Goal: Information Seeking & Learning: Learn about a topic

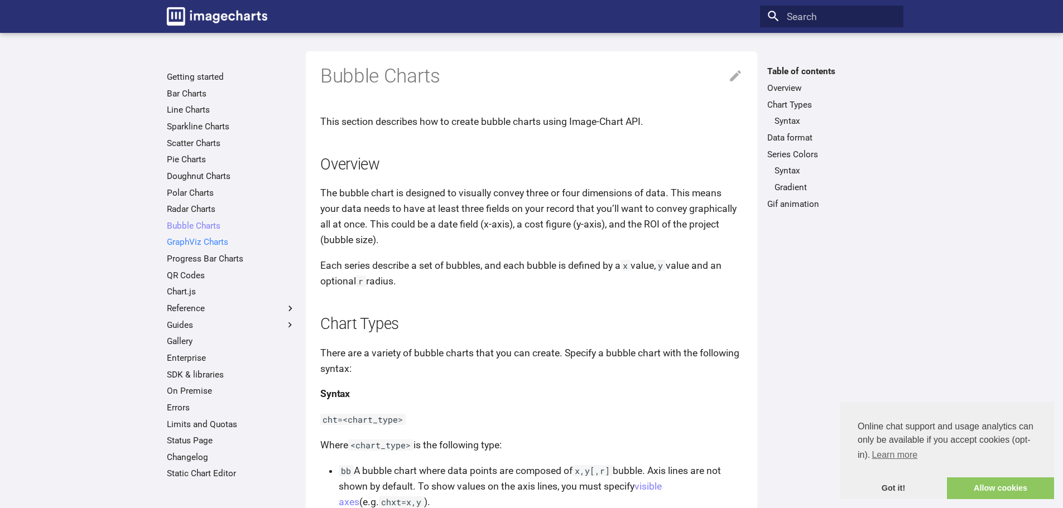
click at [197, 242] on link "GraphViz Charts" at bounding box center [231, 242] width 129 height 11
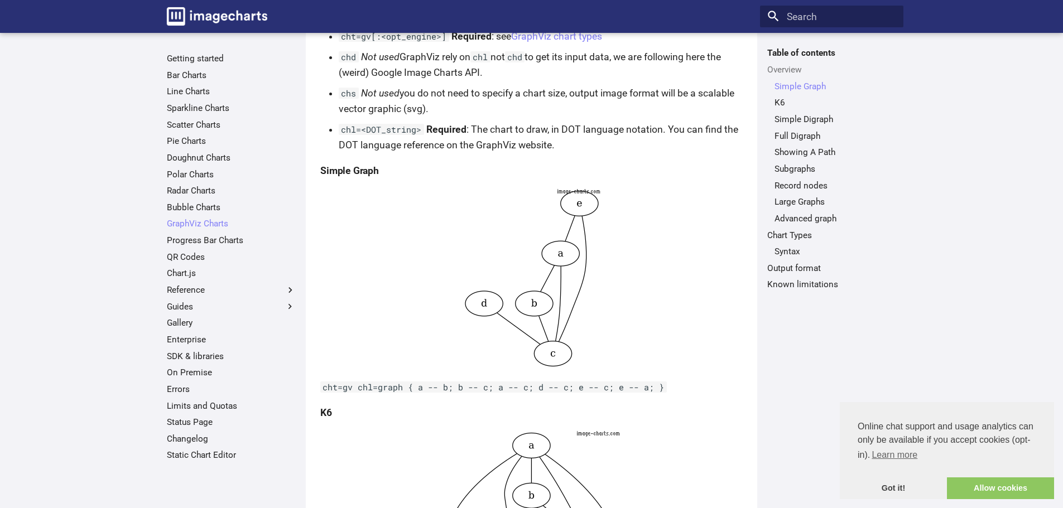
scroll to position [223, 0]
click at [186, 257] on link "QR Codes" at bounding box center [231, 257] width 129 height 11
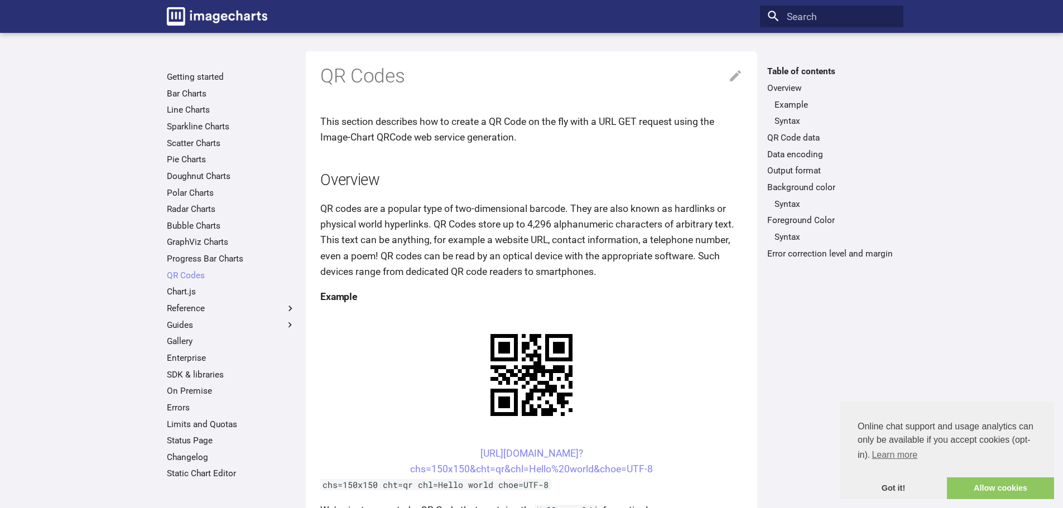
scroll to position [56, 0]
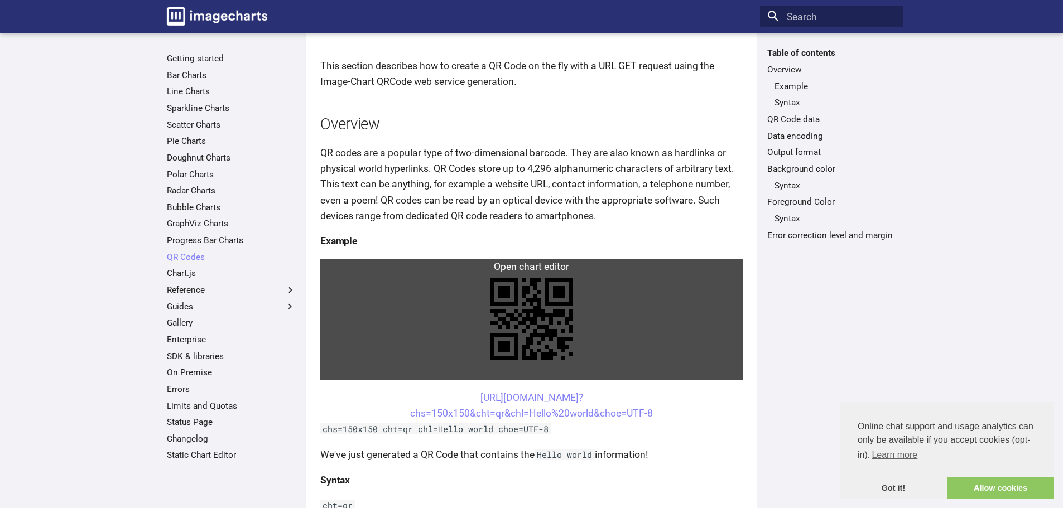
click at [414, 272] on link at bounding box center [531, 319] width 422 height 121
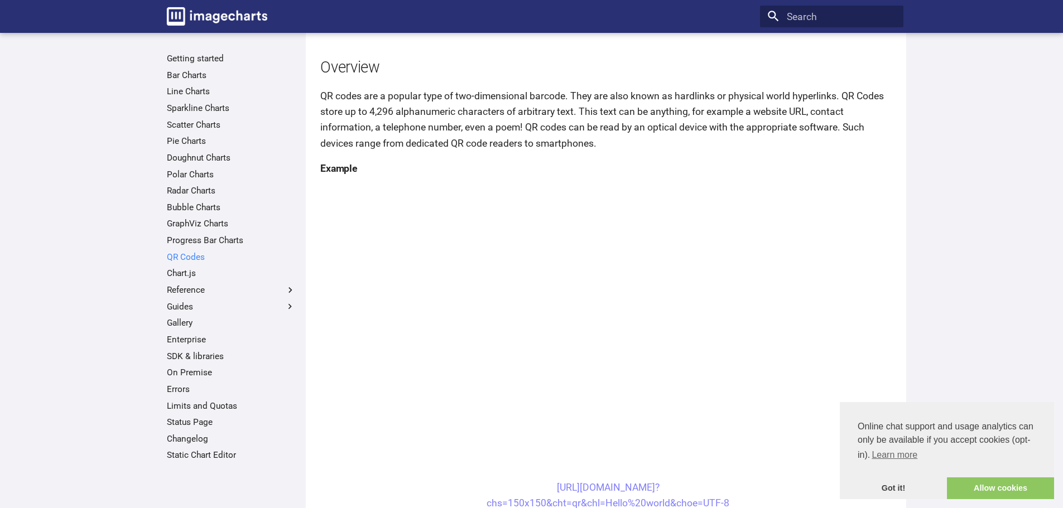
scroll to position [112, 0]
click at [185, 288] on label "Reference" at bounding box center [231, 290] width 129 height 11
click at [0, 0] on input "Reference" at bounding box center [0, 0] width 0 height 0
click at [187, 305] on link "Chart Type" at bounding box center [235, 306] width 122 height 11
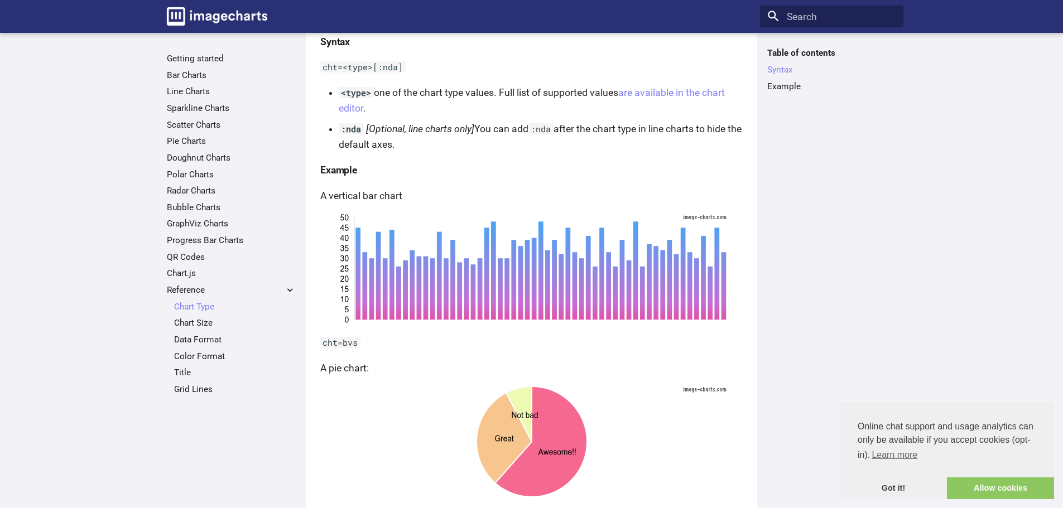
scroll to position [131, 0]
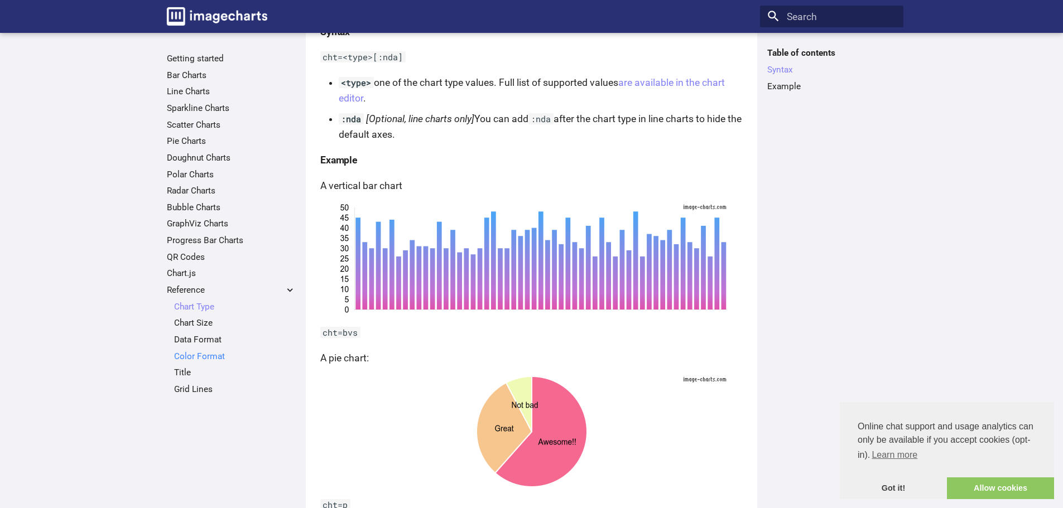
click at [192, 357] on link "Color Format" at bounding box center [235, 356] width 122 height 11
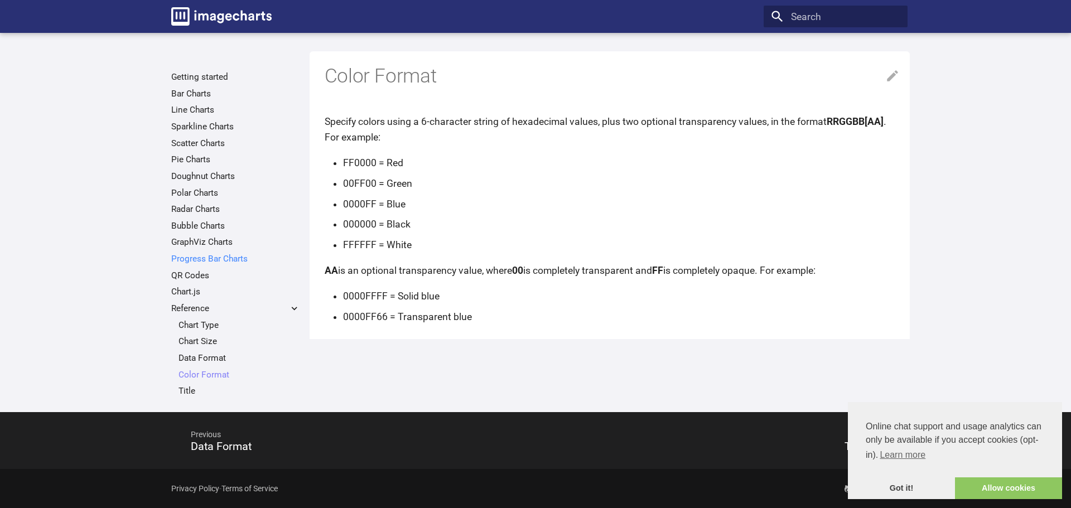
click at [204, 258] on link "Progress Bar Charts" at bounding box center [235, 258] width 129 height 11
